Goal: Transaction & Acquisition: Purchase product/service

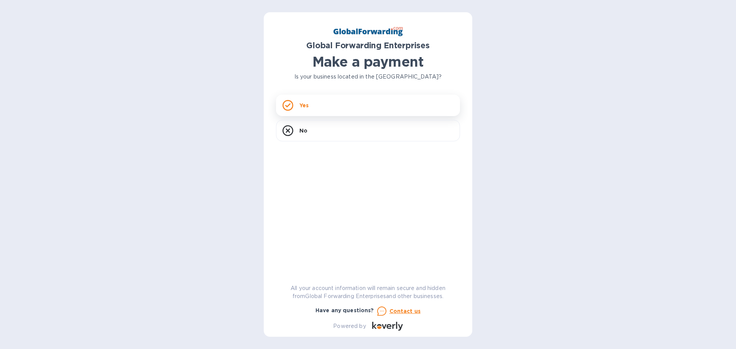
click at [303, 102] on p "Yes" at bounding box center [303, 106] width 9 height 8
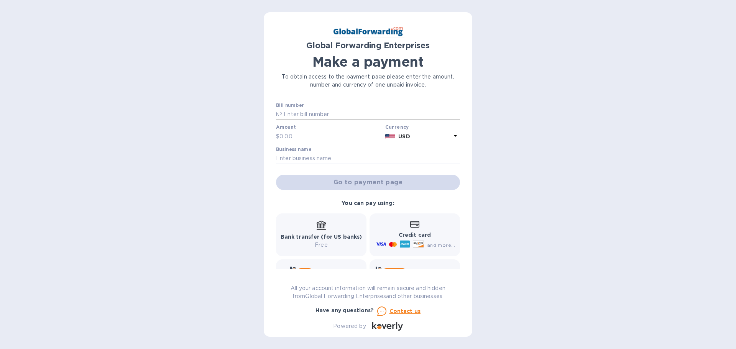
click at [287, 114] on input "text" at bounding box center [371, 114] width 178 height 11
click at [307, 115] on input "text" at bounding box center [371, 114] width 178 height 11
paste input "79677774"
type input "79677774"
click at [284, 136] on input "text" at bounding box center [330, 136] width 103 height 11
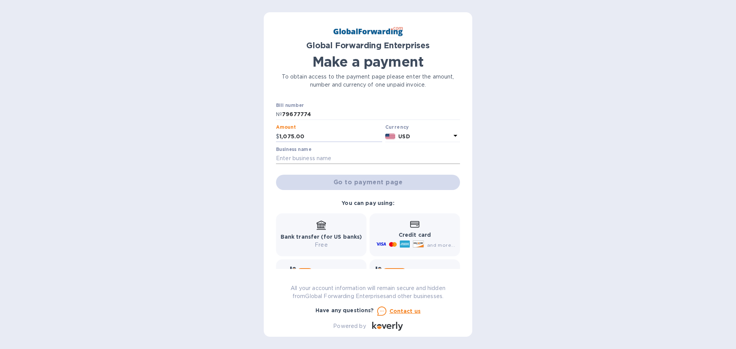
type input "1,075.00"
click at [295, 155] on input "text" at bounding box center [368, 158] width 184 height 11
type input "[PERSON_NAME] LLC"
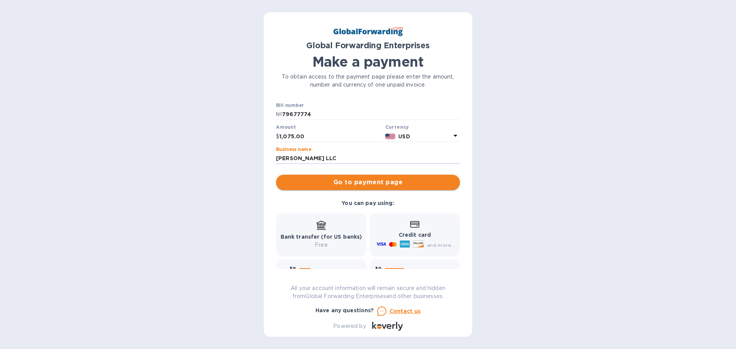
click at [357, 183] on span "Go to payment page" at bounding box center [368, 182] width 172 height 9
